Goal: Communication & Community: Answer question/provide support

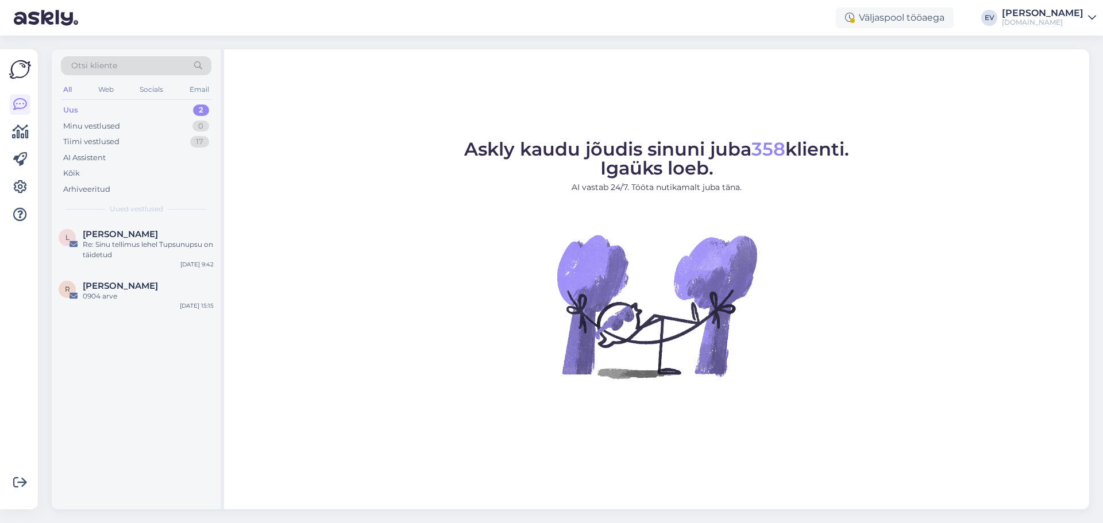
click at [1076, 22] on div "[DOMAIN_NAME]" at bounding box center [1042, 22] width 82 height 9
click at [1029, 93] on div "Logi välja" at bounding box center [993, 98] width 204 height 21
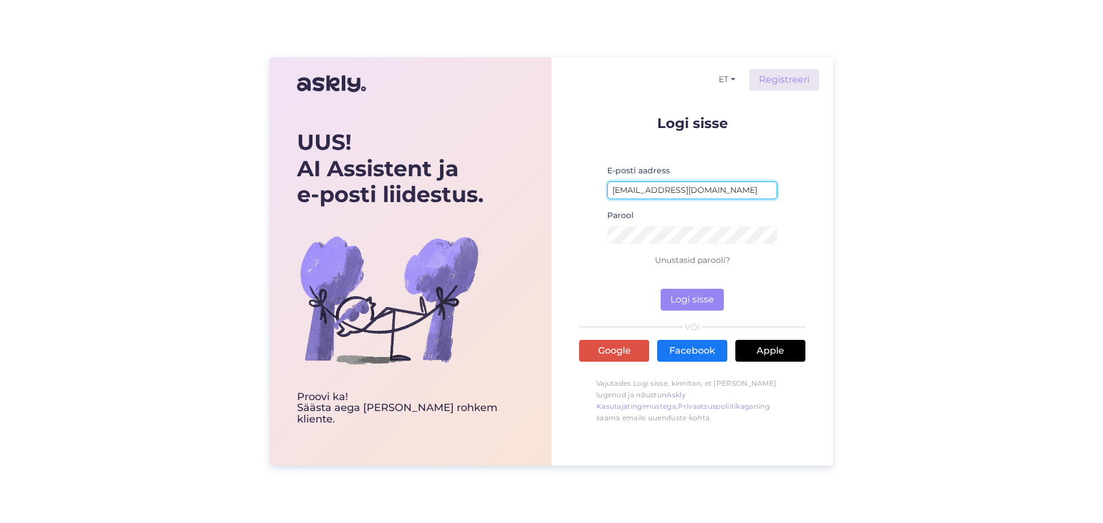
click at [660, 187] on input "elinsyld@gmail.com" at bounding box center [692, 190] width 170 height 18
type input "simkojane@gmail.com"
click at [705, 296] on button "Logi sisse" at bounding box center [691, 300] width 63 height 22
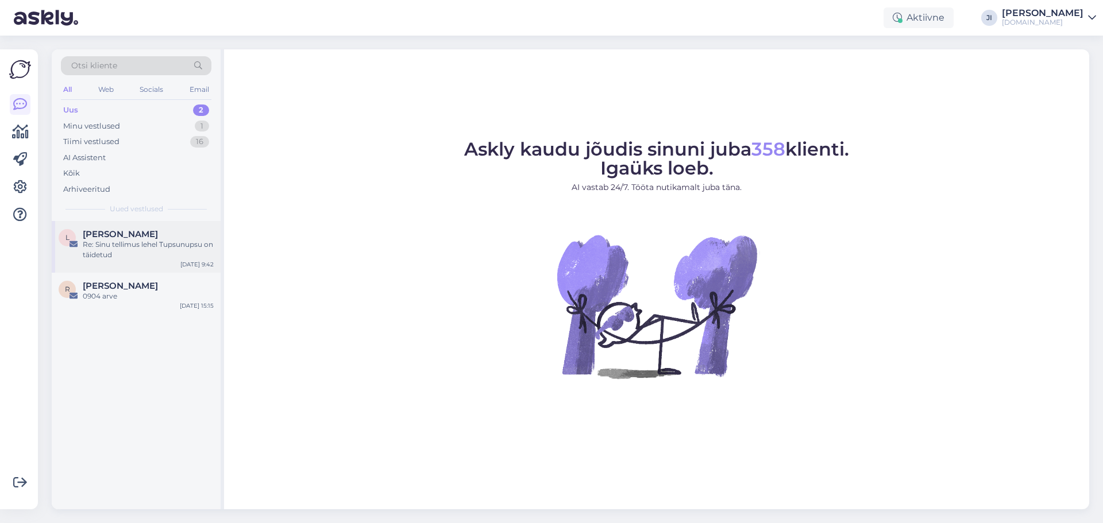
click at [140, 258] on div "Re: Sinu tellimus lehel Tupsunupsu on täidetud" at bounding box center [148, 249] width 131 height 21
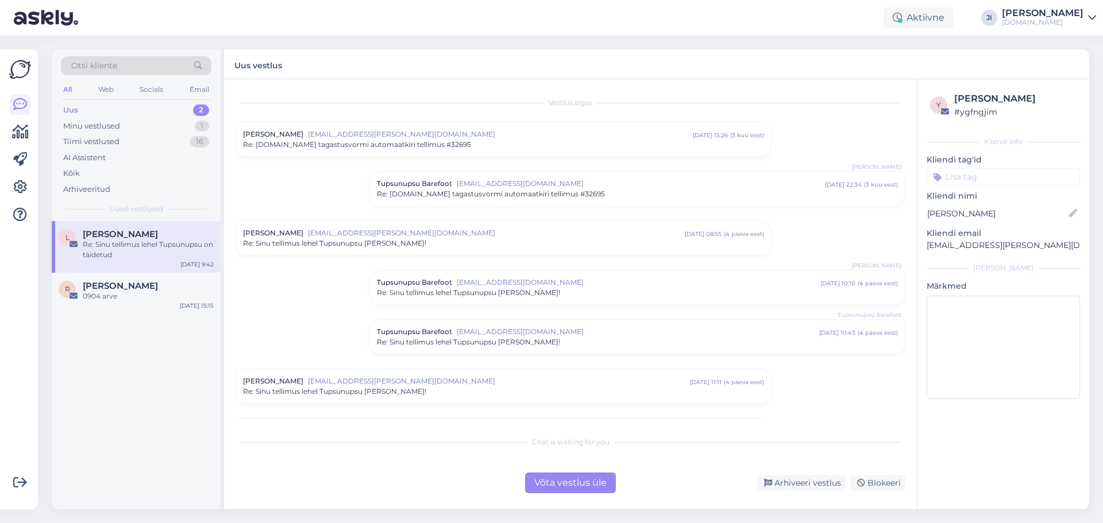
scroll to position [110, 0]
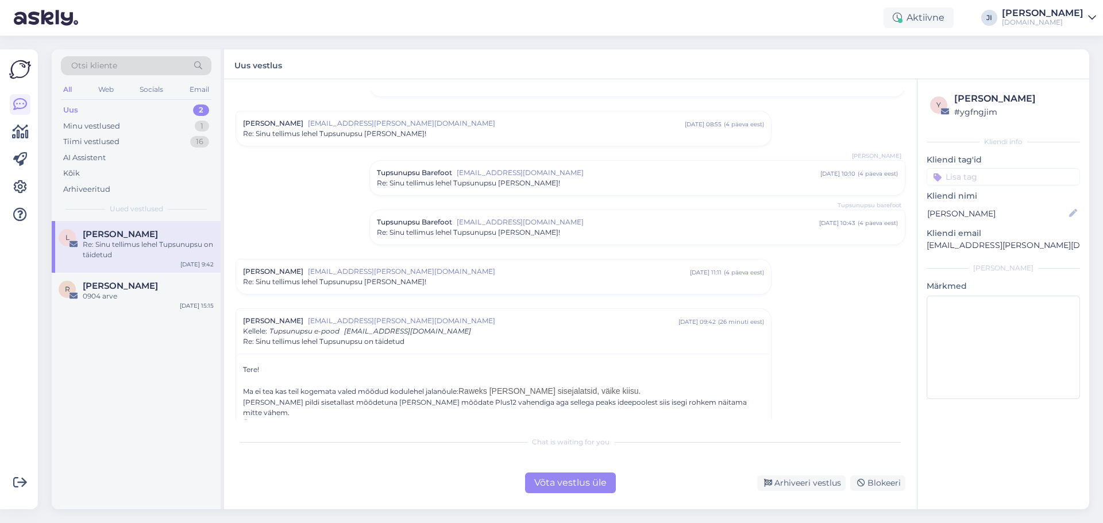
click at [572, 475] on div "Võta vestlus üle" at bounding box center [570, 483] width 91 height 21
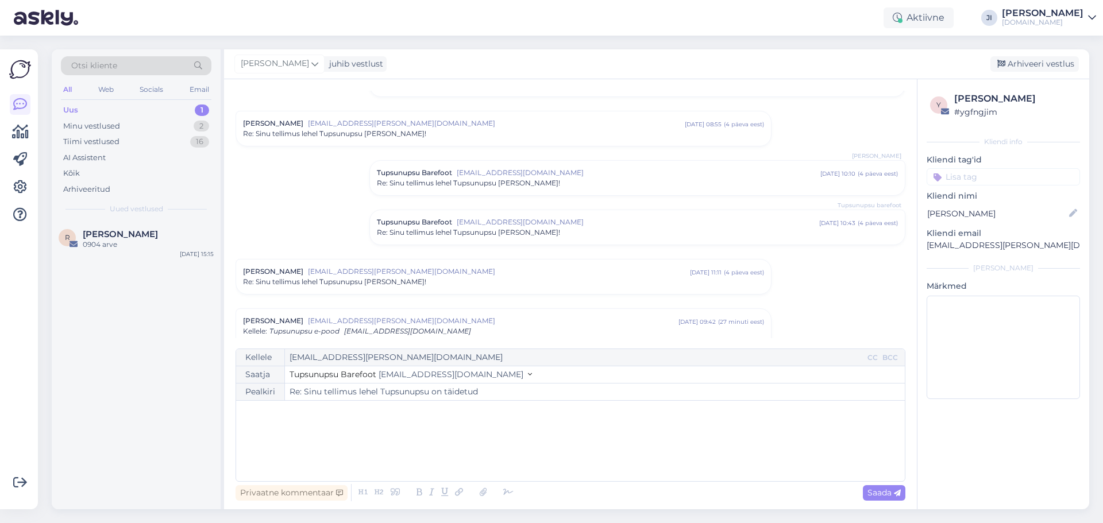
scroll to position [327, 0]
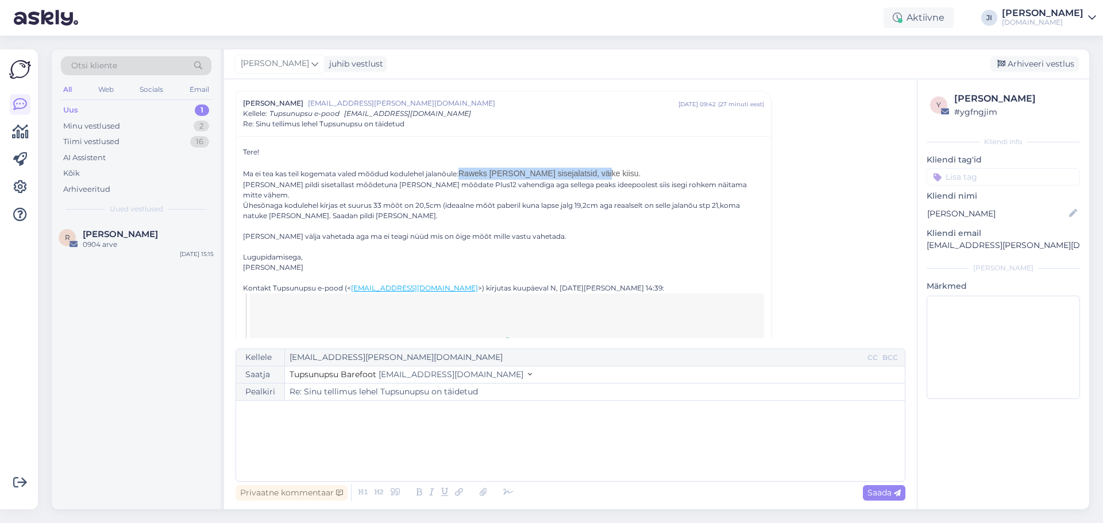
drag, startPoint x: 466, startPoint y: 172, endPoint x: 594, endPoint y: 171, distance: 128.1
click at [594, 171] on div "Tere! Ma ei tea kas teil kogemata valed mõõdud kodulehel jalanõule: Raweks Lila…" at bounding box center [503, 210] width 521 height 126
copy span "Raweks Lila sisejalatsid, väike kiisu."
click at [333, 429] on div "﻿" at bounding box center [570, 441] width 657 height 69
click at [275, 430] on p "﻿" at bounding box center [570, 425] width 657 height 12
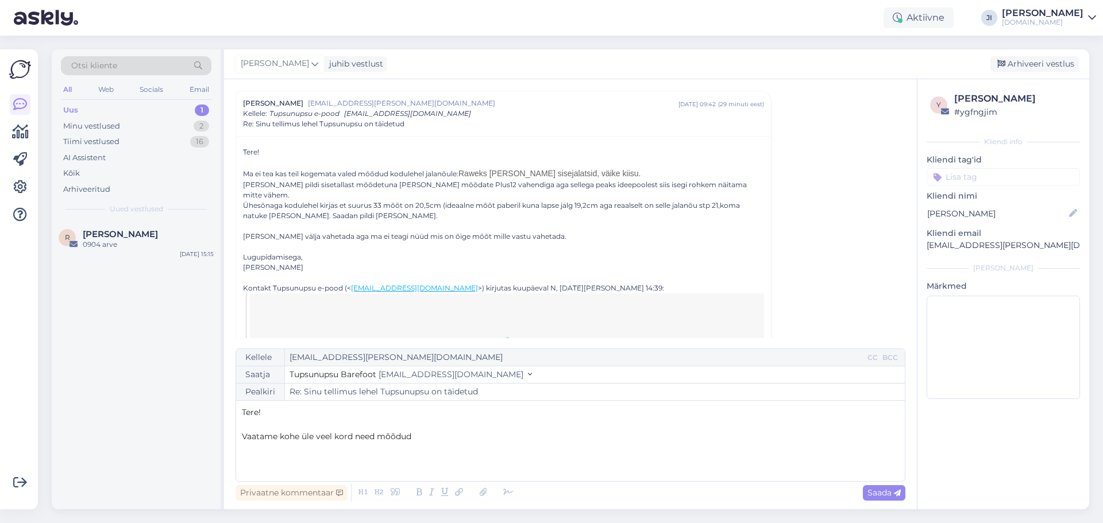
click at [278, 439] on span "Vaatame kohe üle veel kord need mõõdud" at bounding box center [326, 436] width 169 height 10
click at [527, 457] on div "Tere! ﻿ Vaatame ja kontrollime kohe üle veel kord need mõõdud" at bounding box center [570, 441] width 657 height 69
click at [509, 492] on icon at bounding box center [508, 493] width 17 height 16
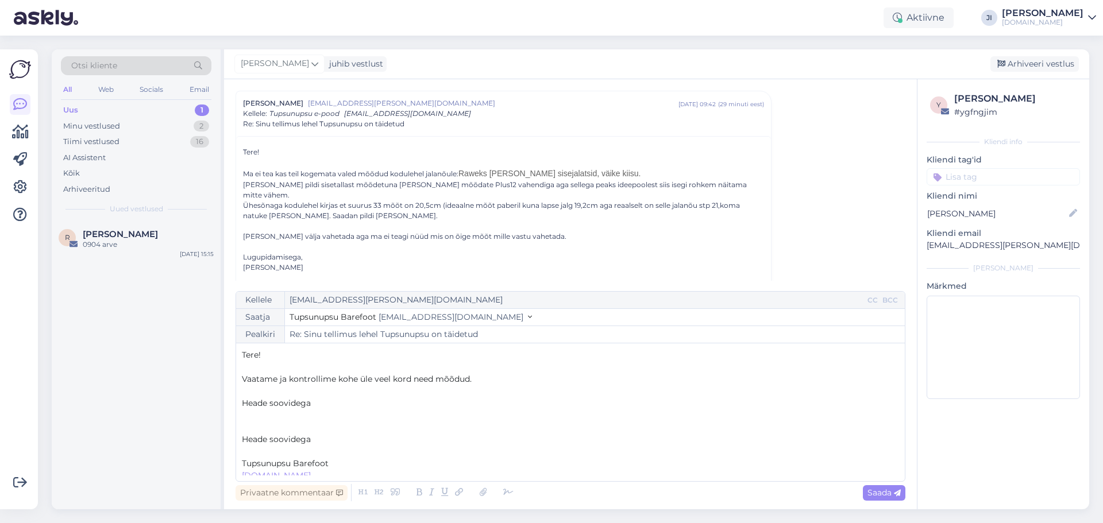
click at [317, 400] on p "Heade soovidega" at bounding box center [570, 403] width 657 height 12
click at [315, 413] on p "Heade soovidega" at bounding box center [570, 415] width 657 height 12
click at [502, 374] on p "Vaatame ja kontrollime kohe üle veel kord need mõõdud." at bounding box center [570, 379] width 657 height 12
click at [879, 494] on span "Saada" at bounding box center [883, 493] width 33 height 10
type input "Re: Sinu tellimus lehel Tupsunupsu on täidetud"
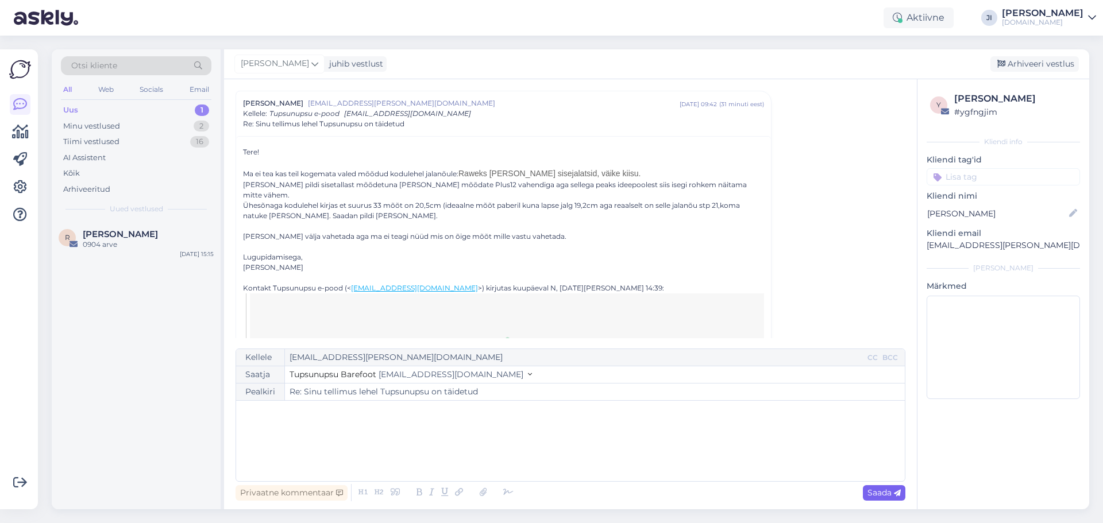
scroll to position [1264, 0]
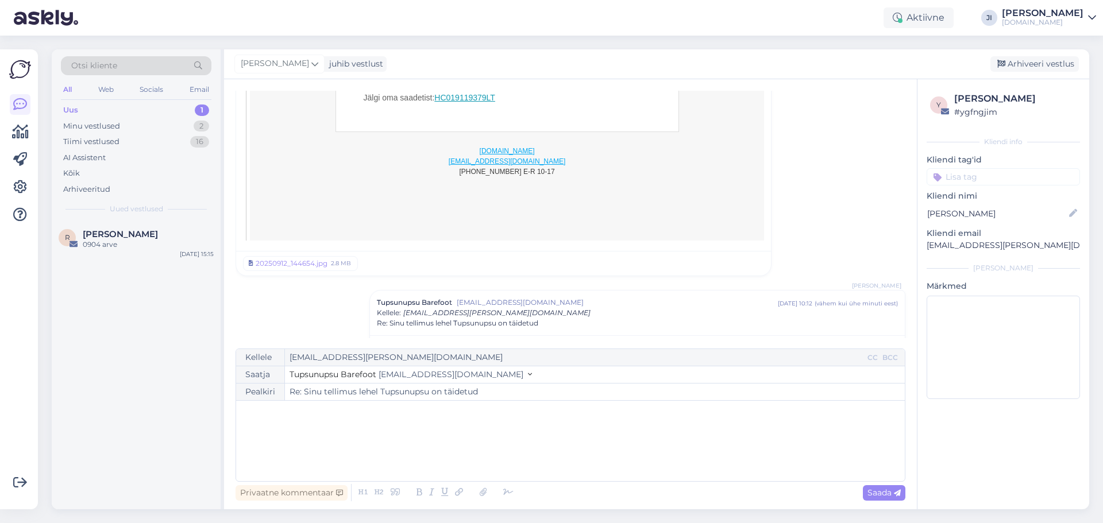
click at [968, 180] on input at bounding box center [1002, 176] width 153 height 17
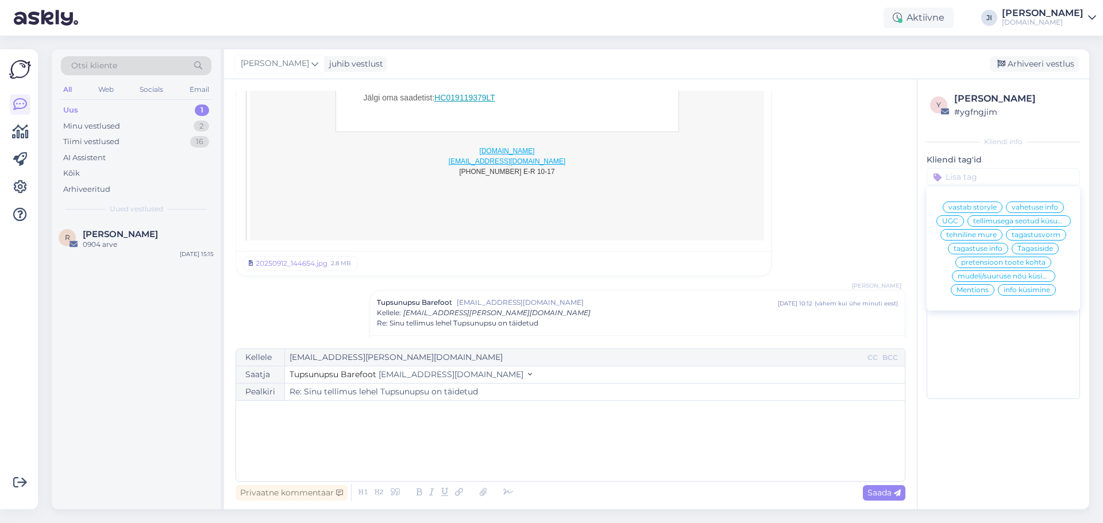
click at [1020, 273] on span "mudeli/suuruse nõu küsimine" at bounding box center [1003, 276] width 92 height 7
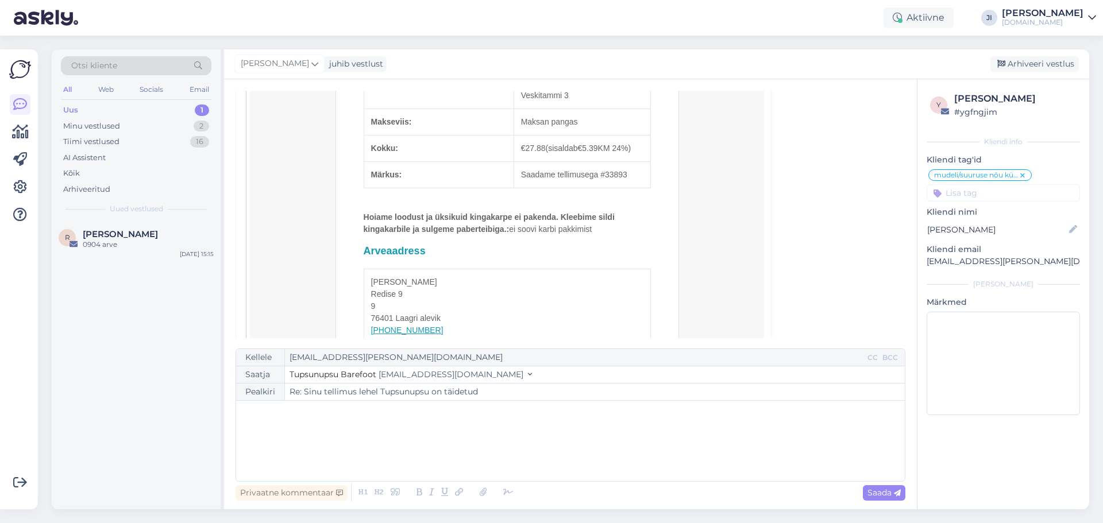
scroll to position [1397, 0]
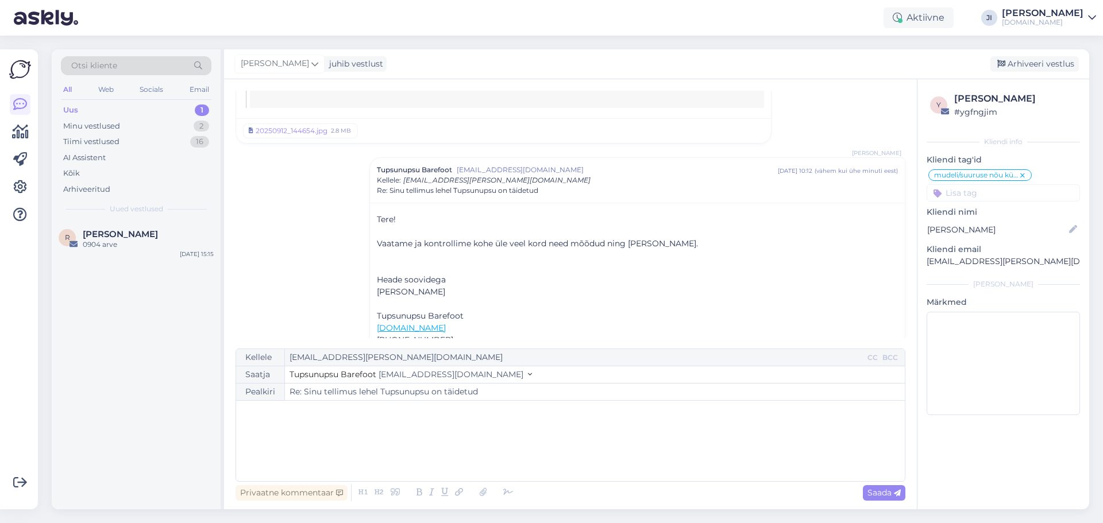
click at [401, 461] on div "﻿" at bounding box center [570, 441] width 657 height 69
click at [106, 130] on div "Minu vestlused" at bounding box center [91, 126] width 57 height 11
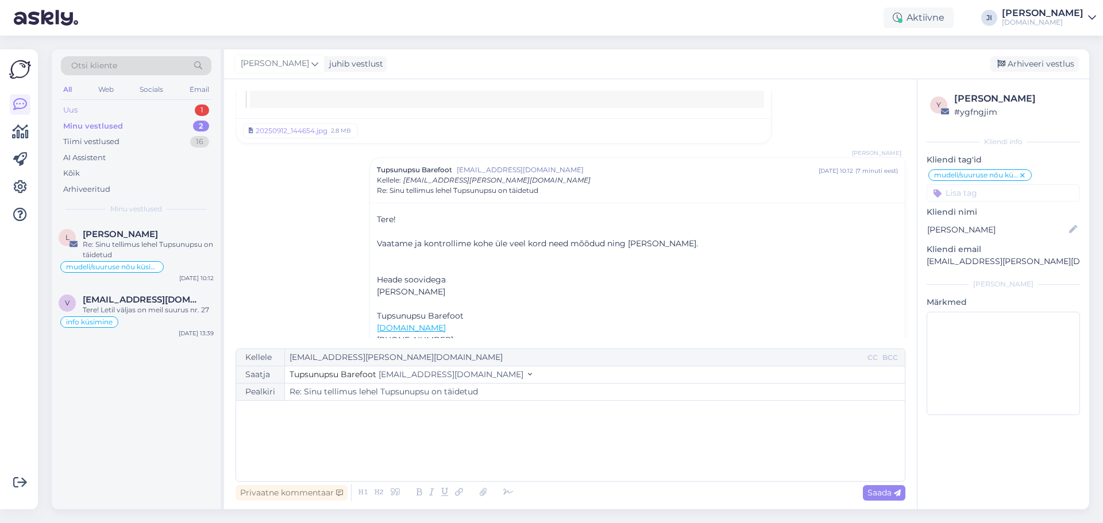
click at [119, 110] on div "Uus 1" at bounding box center [136, 110] width 150 height 16
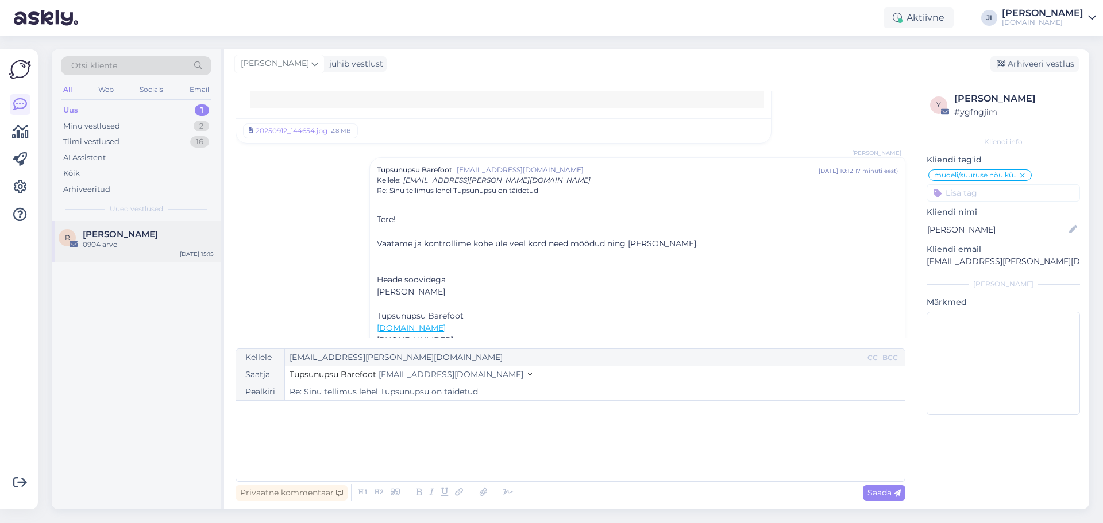
click at [129, 236] on span "[PERSON_NAME]" at bounding box center [120, 234] width 75 height 10
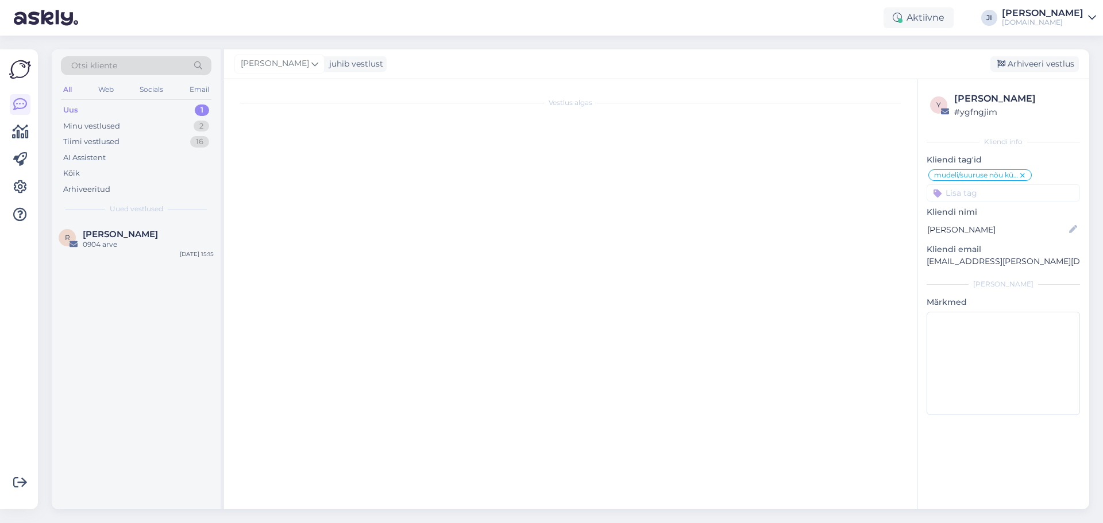
scroll to position [0, 0]
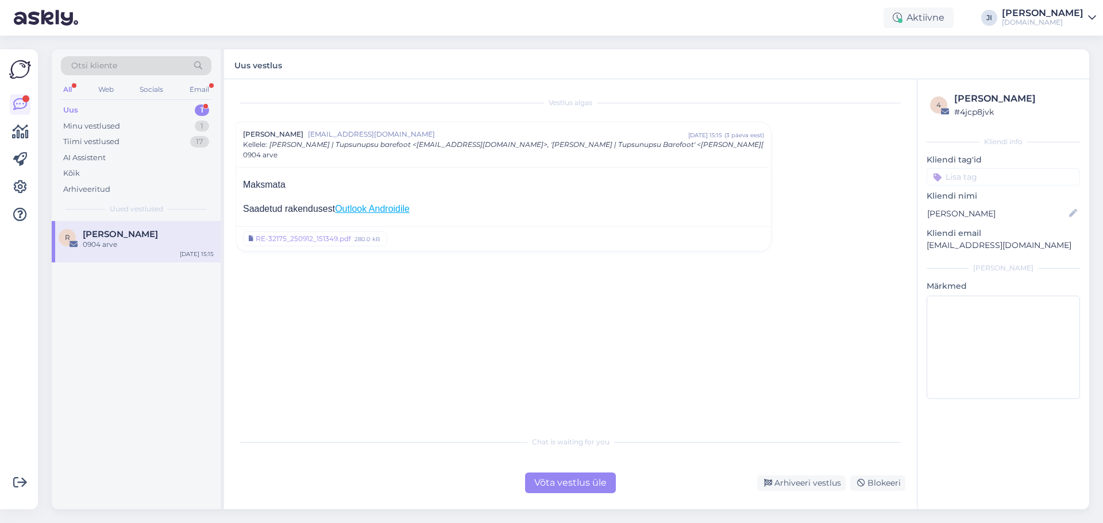
click at [196, 111] on div "1" at bounding box center [202, 110] width 14 height 11
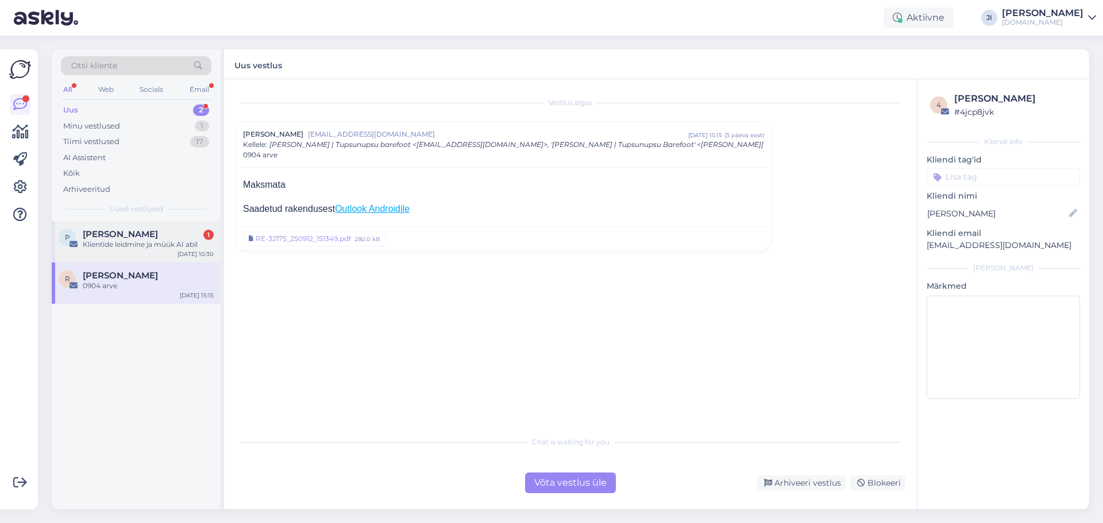
click at [163, 239] on div "Klientide leidmine ja müük AI abil" at bounding box center [148, 244] width 131 height 10
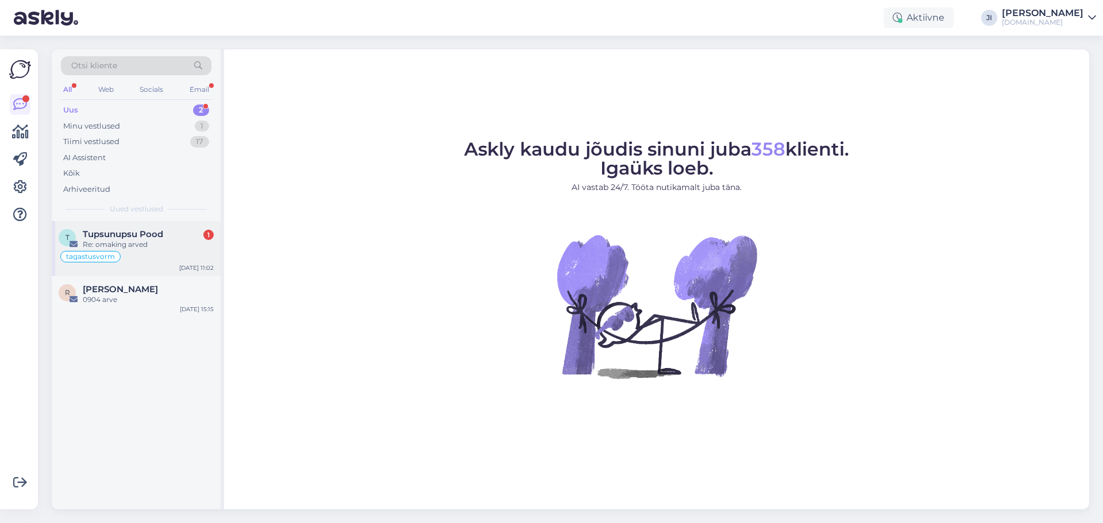
click at [145, 227] on div "T Tupsunupsu Pood 1 Re: omaking arved tagastusvorm Sep 15 11:02" at bounding box center [136, 248] width 169 height 55
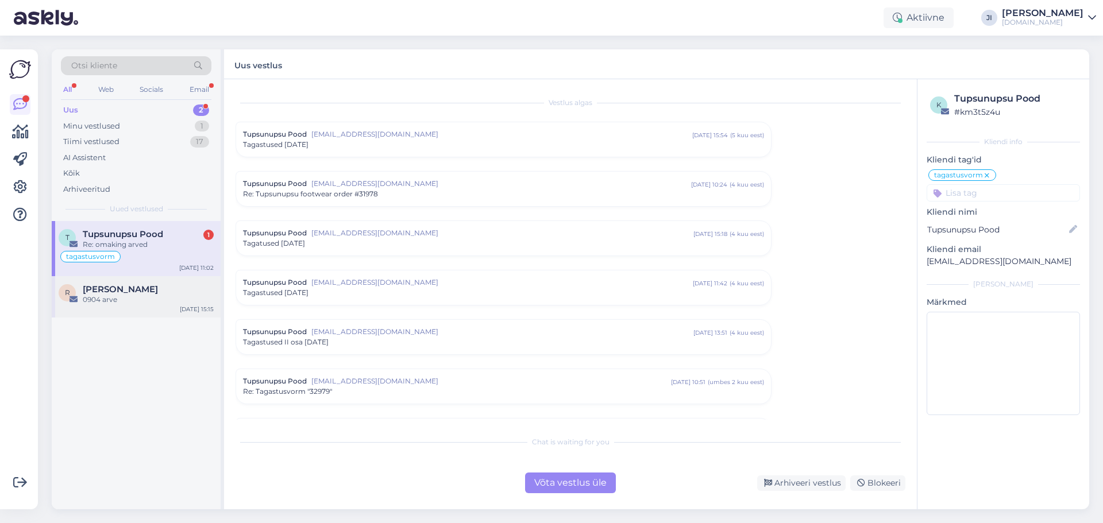
click at [190, 285] on div "[PERSON_NAME]" at bounding box center [148, 289] width 131 height 10
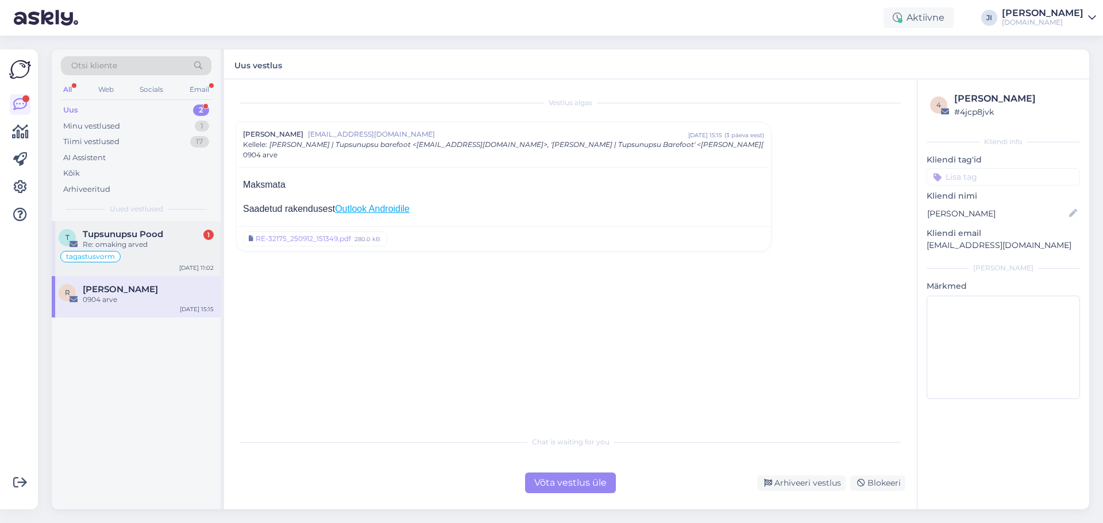
click at [191, 249] on div "Re: omaking arved" at bounding box center [148, 244] width 131 height 10
